Goal: Find specific page/section: Find specific page/section

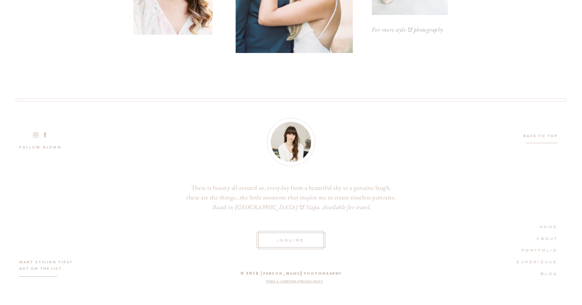
scroll to position [1713, 0]
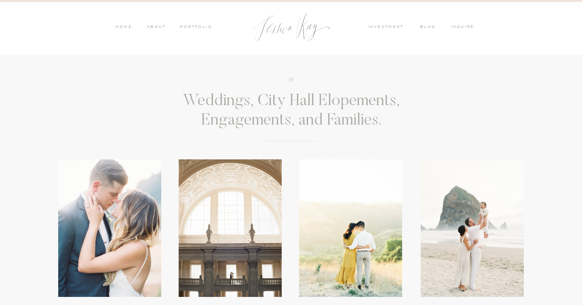
click at [188, 28] on nav "PORTFOLIO" at bounding box center [196, 27] width 34 height 7
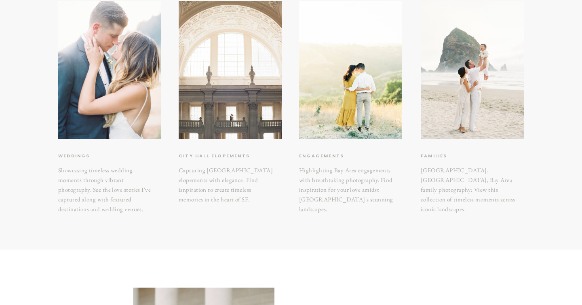
scroll to position [159, 0]
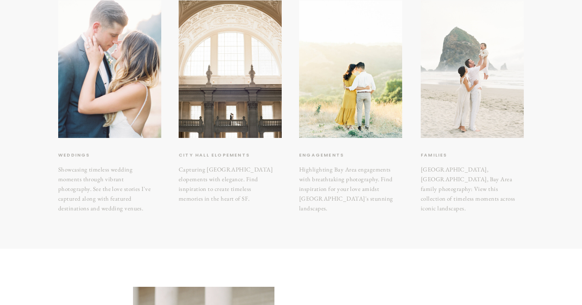
click at [482, 74] on div at bounding box center [472, 68] width 103 height 137
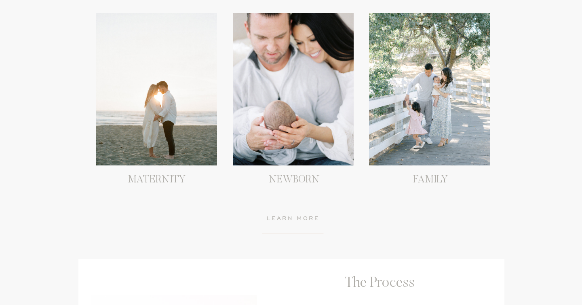
scroll to position [787, 0]
click at [453, 101] on div at bounding box center [429, 89] width 121 height 152
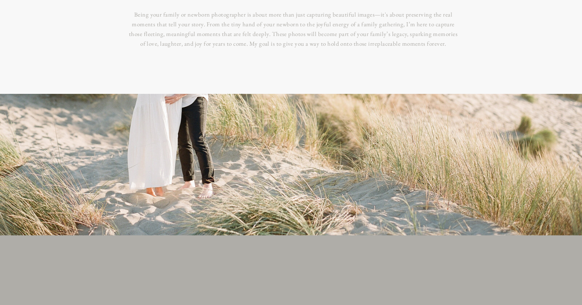
scroll to position [0, 0]
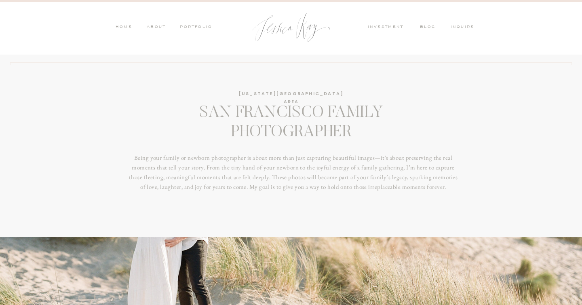
click at [194, 25] on nav "PORTFOLIO" at bounding box center [196, 27] width 34 height 7
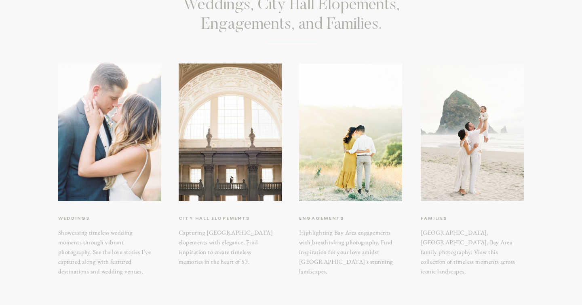
scroll to position [96, 0]
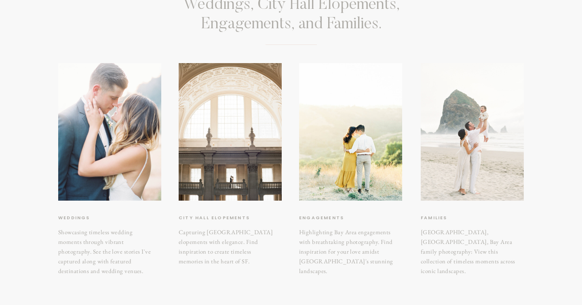
click at [499, 179] on div at bounding box center [472, 131] width 103 height 137
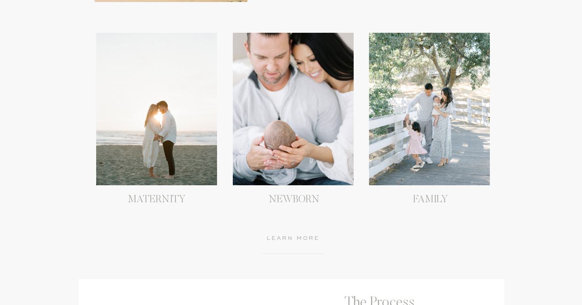
scroll to position [768, 0]
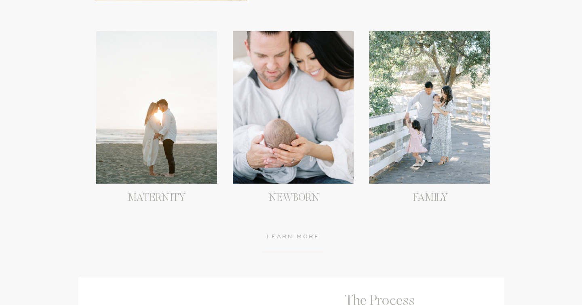
click at [440, 161] on div at bounding box center [429, 107] width 121 height 152
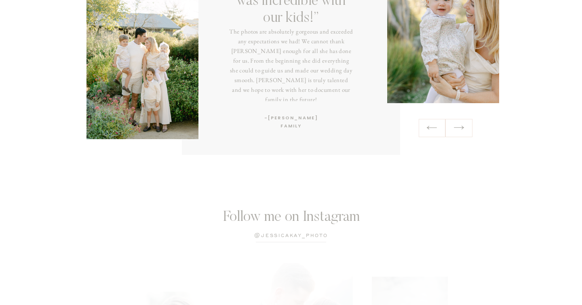
scroll to position [1541, 0]
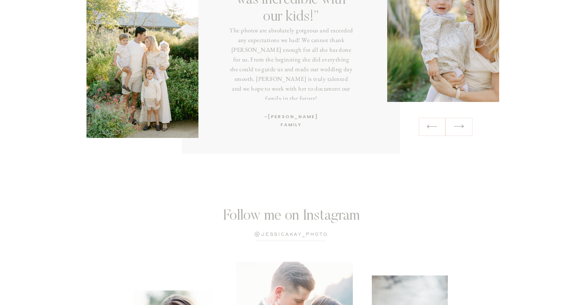
click at [457, 130] on icon at bounding box center [459, 126] width 12 height 13
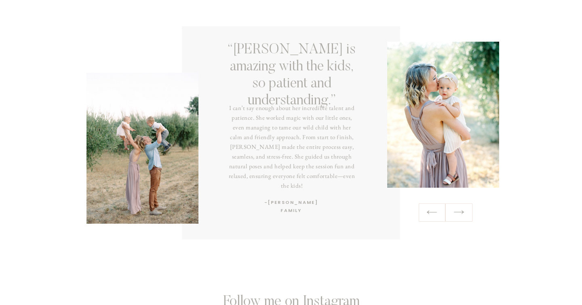
scroll to position [1455, 0]
click at [464, 210] on icon at bounding box center [459, 212] width 12 height 13
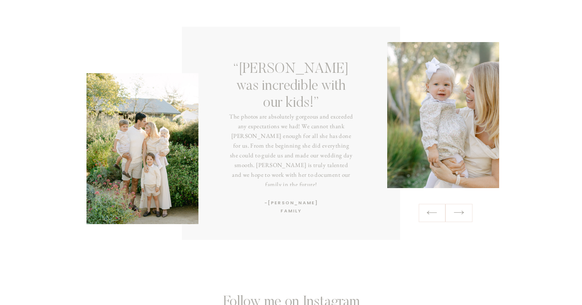
click at [463, 210] on icon at bounding box center [459, 212] width 12 height 13
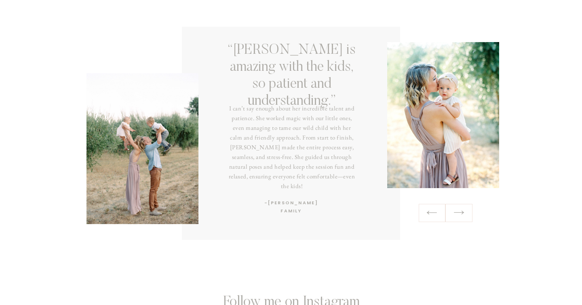
click at [463, 210] on icon at bounding box center [459, 212] width 12 height 13
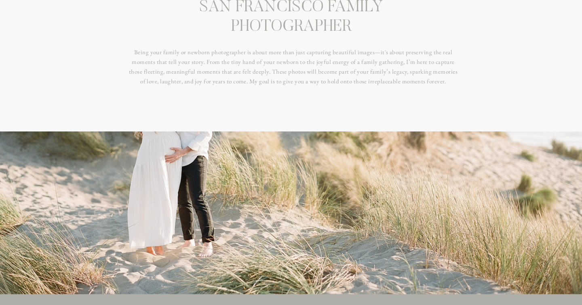
scroll to position [0, 0]
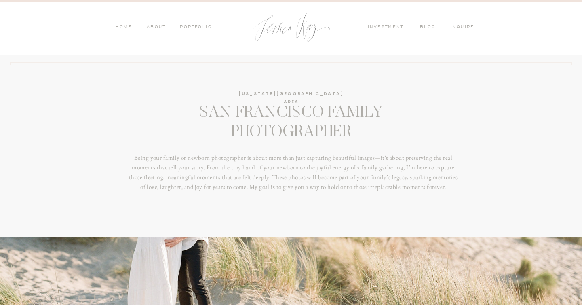
click at [468, 27] on nav "inquire" at bounding box center [464, 27] width 27 height 7
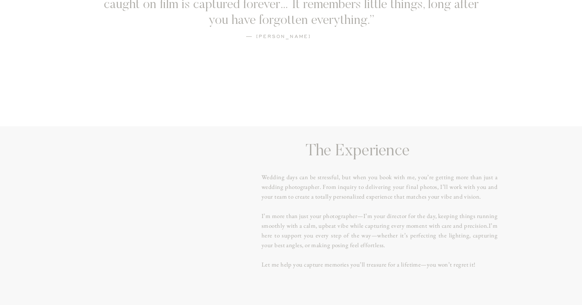
scroll to position [627, 0]
